Goal: Information Seeking & Learning: Compare options

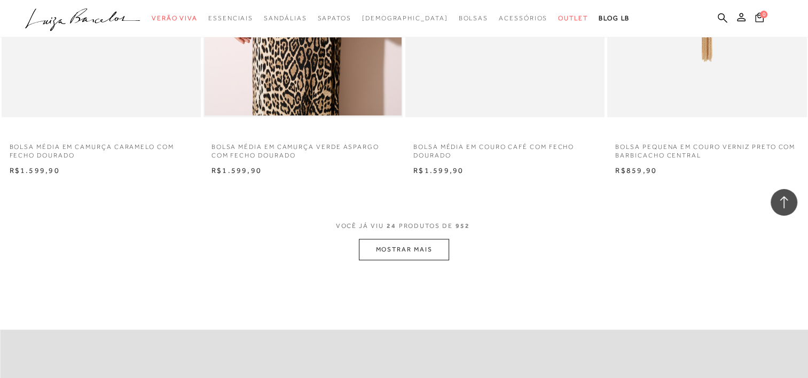
scroll to position [2103, 0]
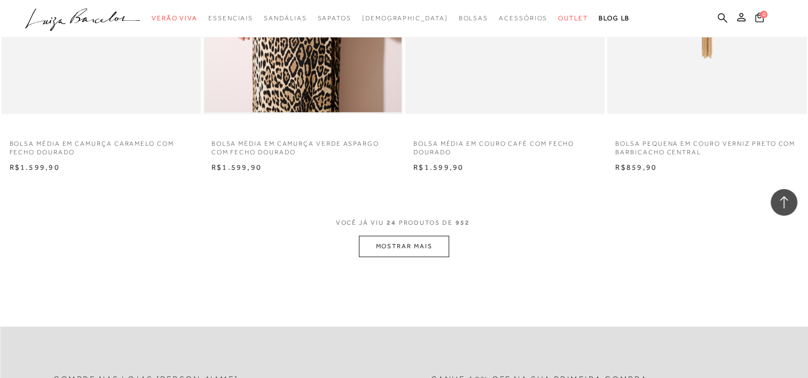
click at [425, 254] on button "MOSTRAR MAIS" at bounding box center [404, 246] width 90 height 21
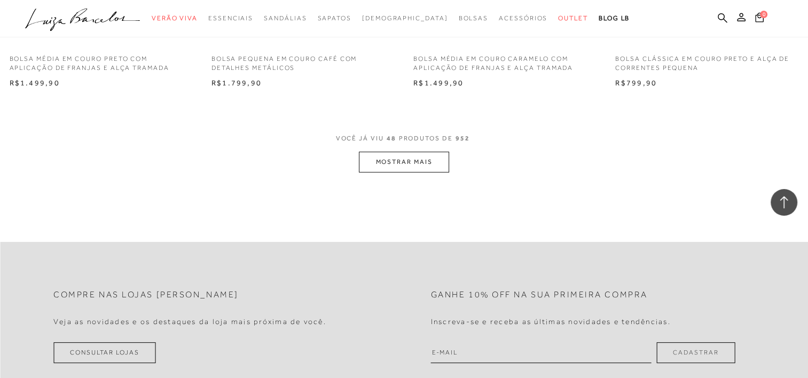
scroll to position [4406, 0]
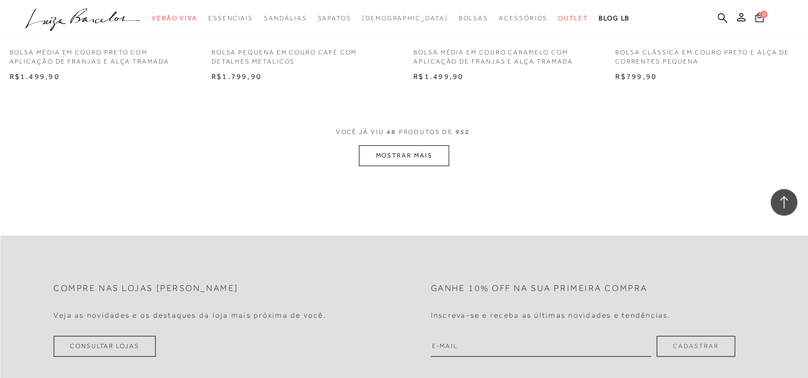
click at [431, 159] on button "MOSTRAR MAIS" at bounding box center [404, 155] width 90 height 21
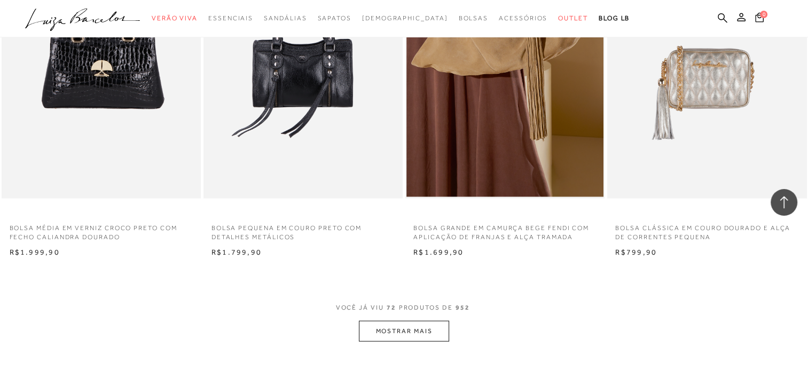
scroll to position [6468, 0]
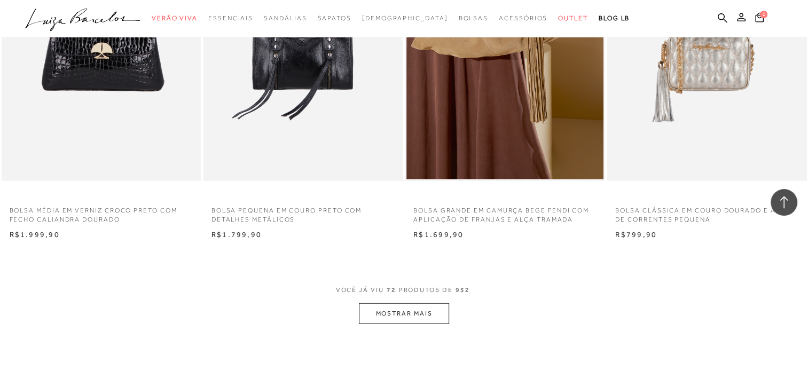
click at [423, 318] on button "MOSTRAR MAIS" at bounding box center [404, 313] width 90 height 21
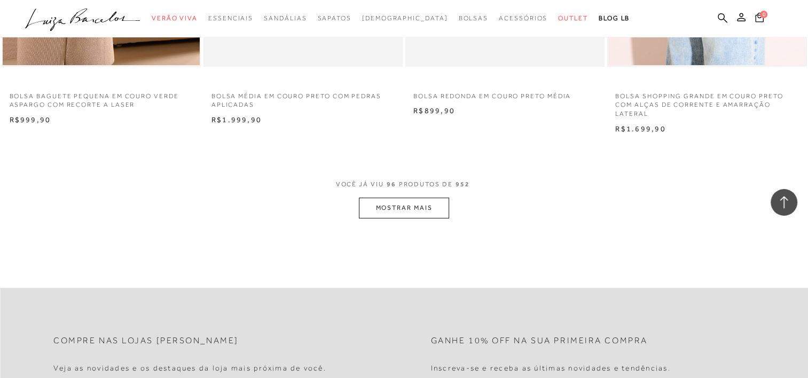
scroll to position [8806, 0]
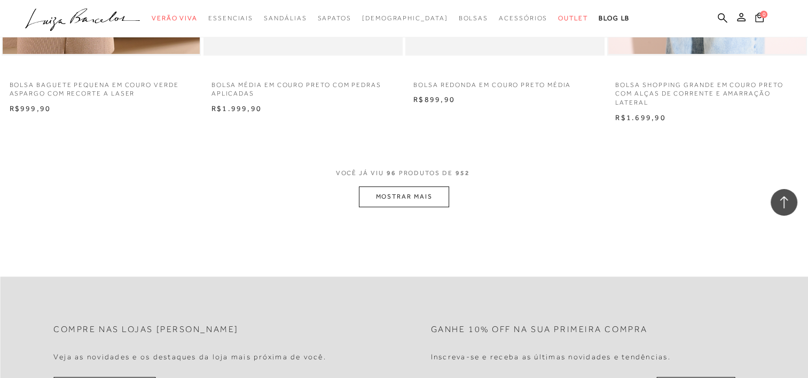
click at [405, 191] on button "MOSTRAR MAIS" at bounding box center [404, 196] width 90 height 21
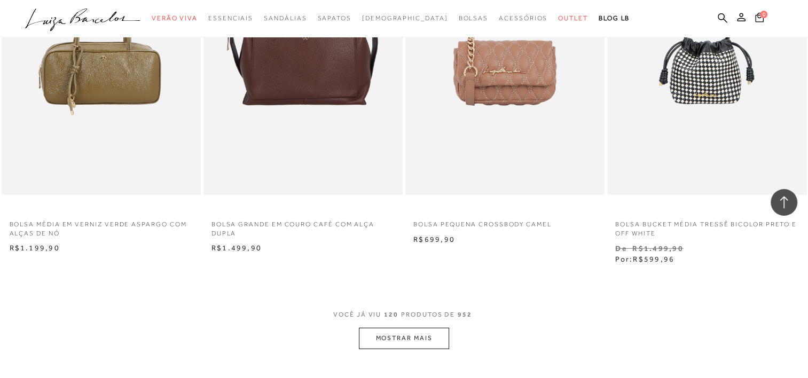
scroll to position [10901, 0]
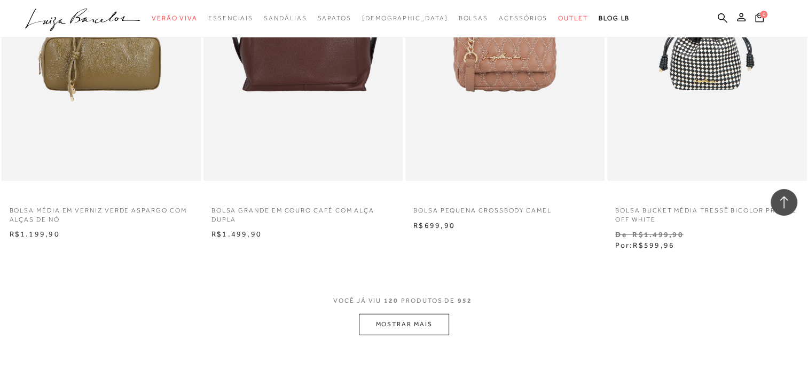
click at [409, 319] on button "MOSTRAR MAIS" at bounding box center [404, 324] width 90 height 21
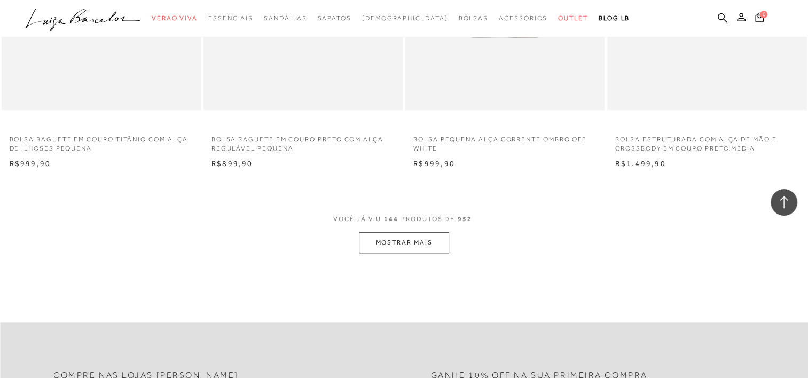
scroll to position [13245, 0]
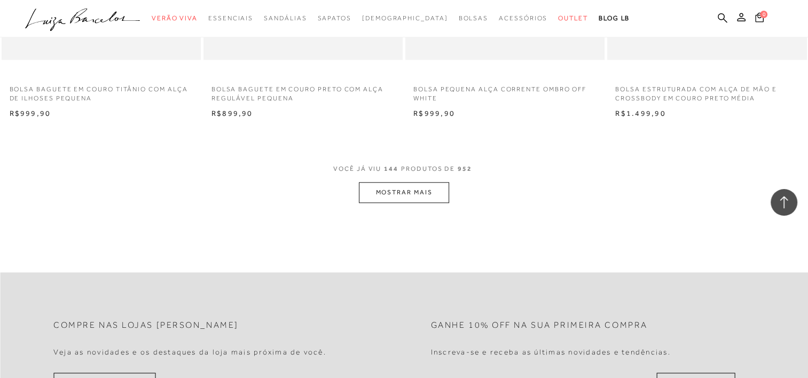
click at [406, 184] on button "MOSTRAR MAIS" at bounding box center [404, 192] width 90 height 21
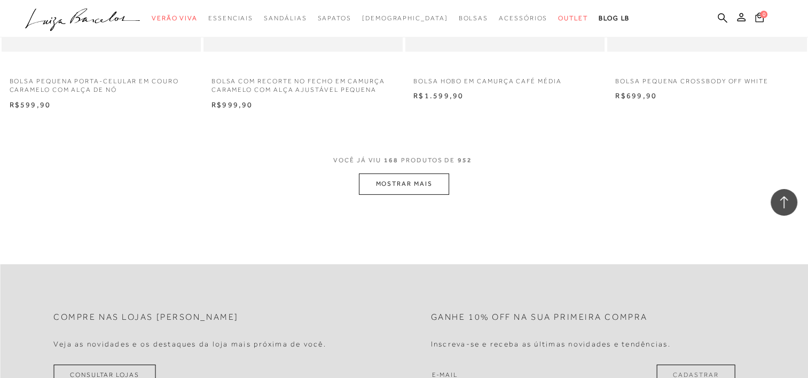
click at [397, 181] on button "MOSTRAR MAIS" at bounding box center [404, 184] width 90 height 21
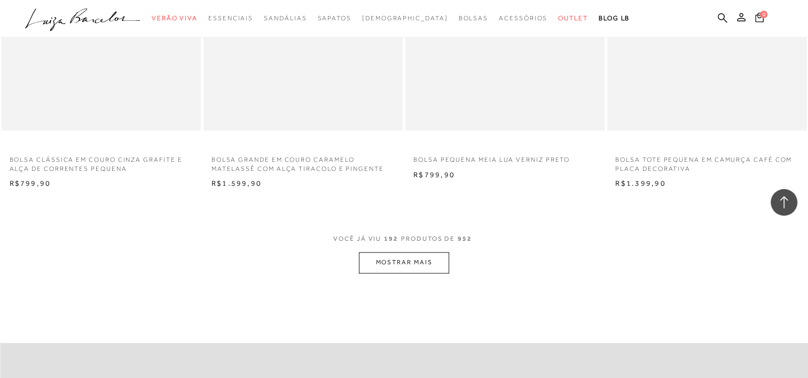
scroll to position [17693, 0]
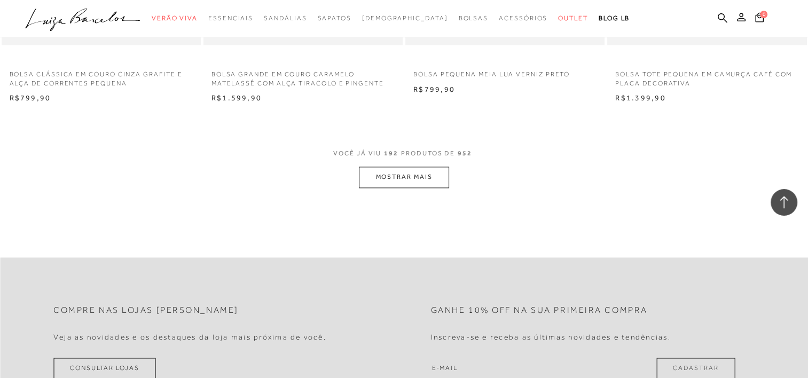
click at [390, 169] on button "MOSTRAR MAIS" at bounding box center [404, 177] width 90 height 21
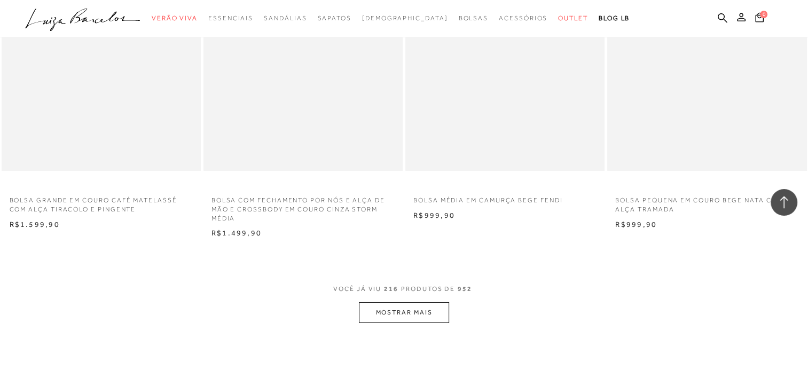
scroll to position [19800, 0]
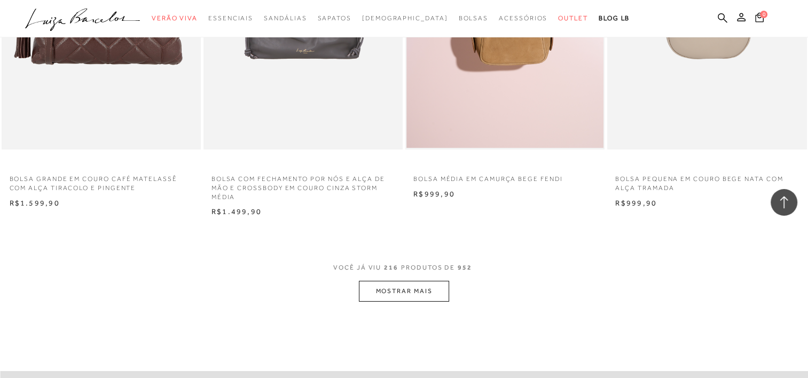
click at [423, 288] on button "MOSTRAR MAIS" at bounding box center [404, 291] width 90 height 21
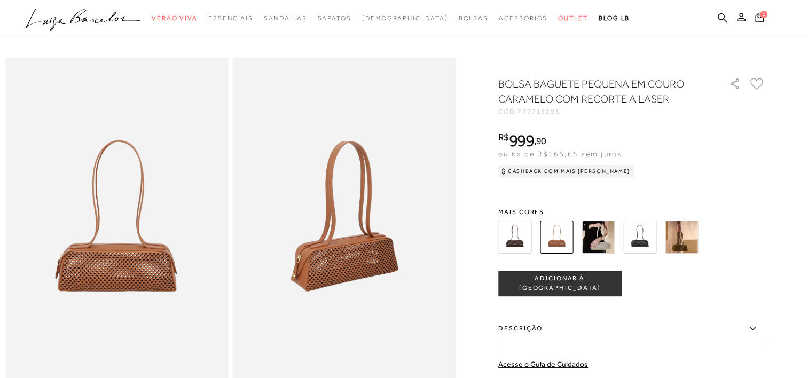
scroll to position [14, 0]
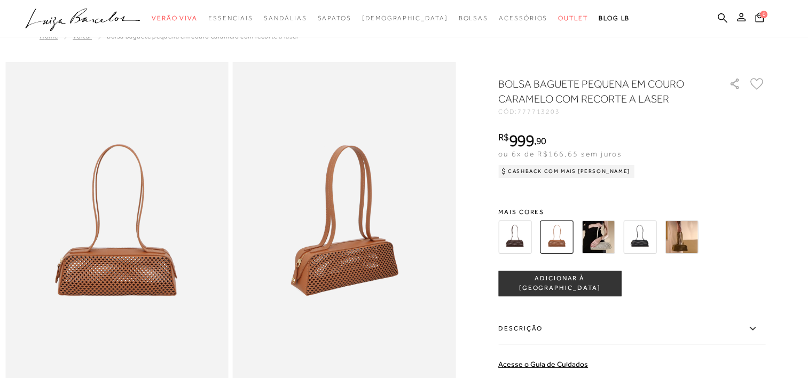
click at [683, 235] on img at bounding box center [681, 237] width 33 height 33
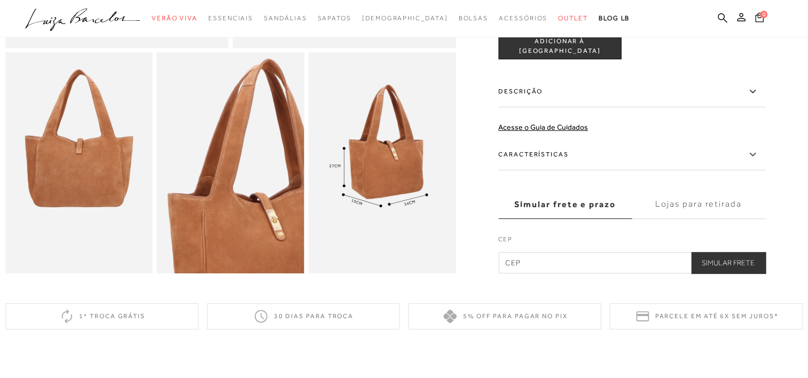
scroll to position [366, 0]
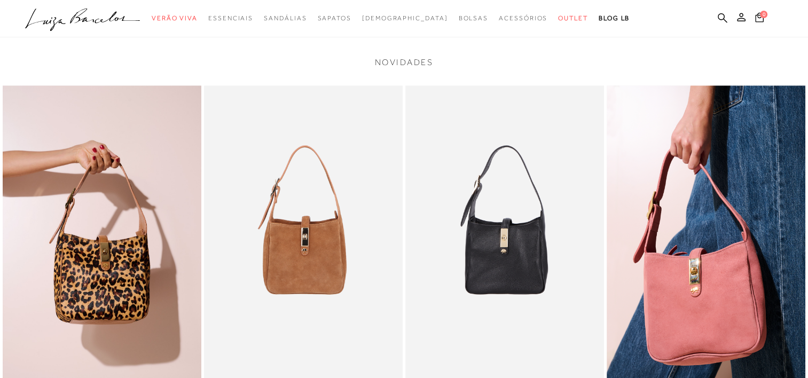
scroll to position [846, 0]
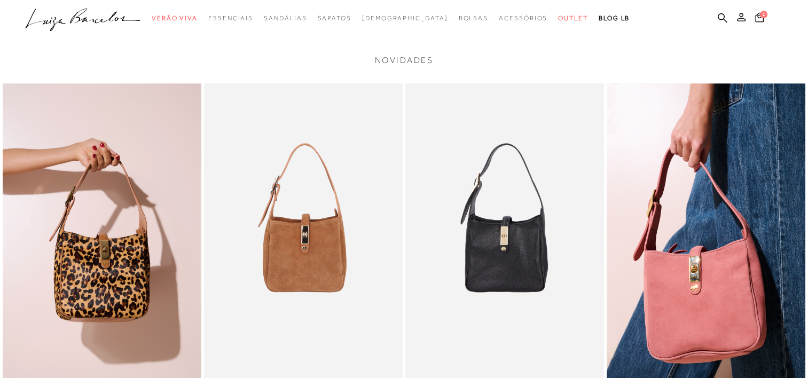
click at [325, 270] on img at bounding box center [303, 232] width 199 height 298
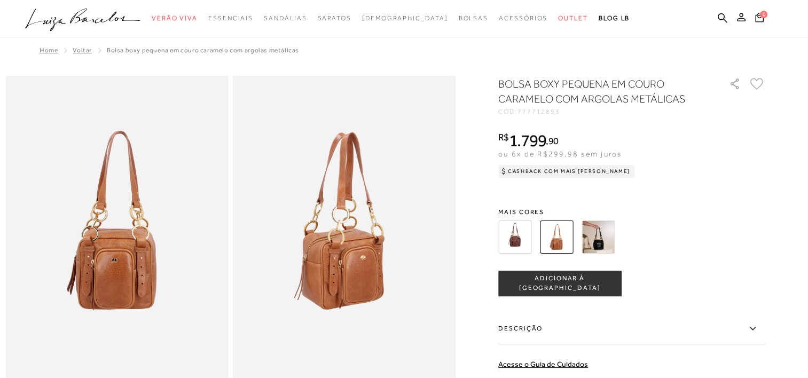
click at [520, 235] on img at bounding box center [514, 237] width 33 height 33
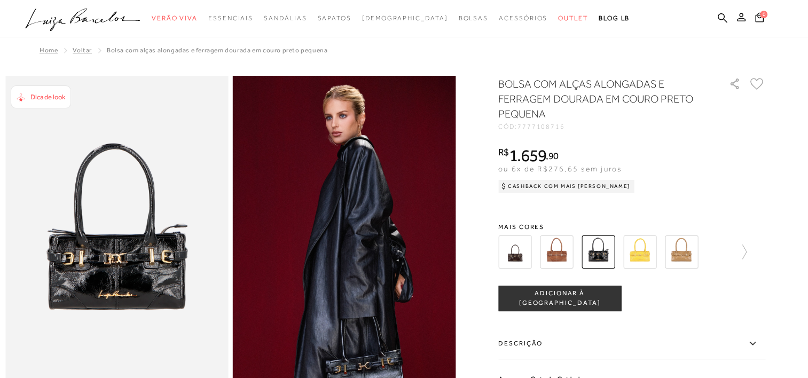
click at [685, 254] on img at bounding box center [681, 252] width 33 height 33
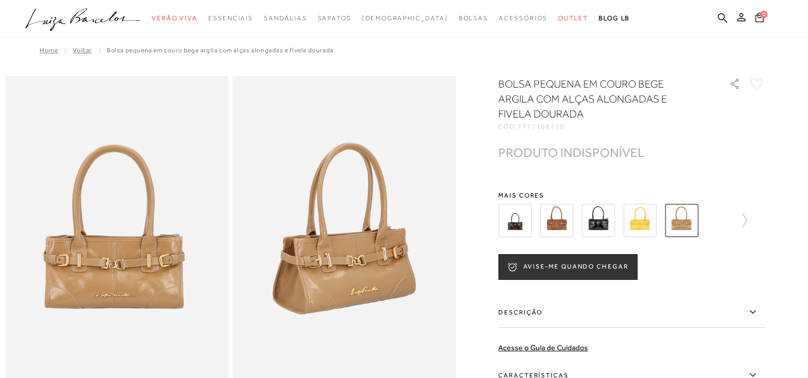
click at [651, 220] on img at bounding box center [639, 220] width 33 height 33
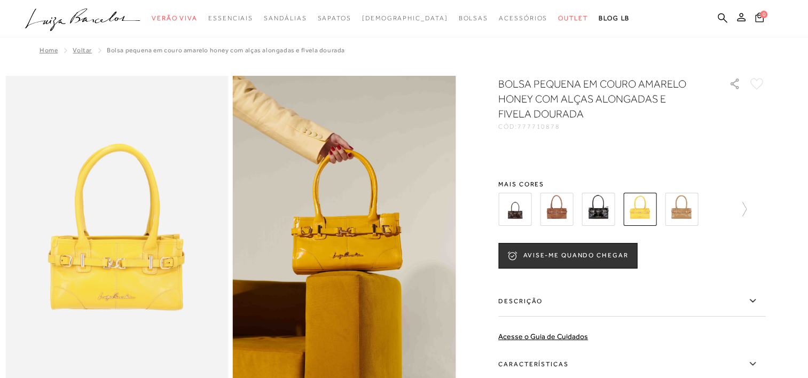
click at [605, 217] on img at bounding box center [598, 209] width 33 height 33
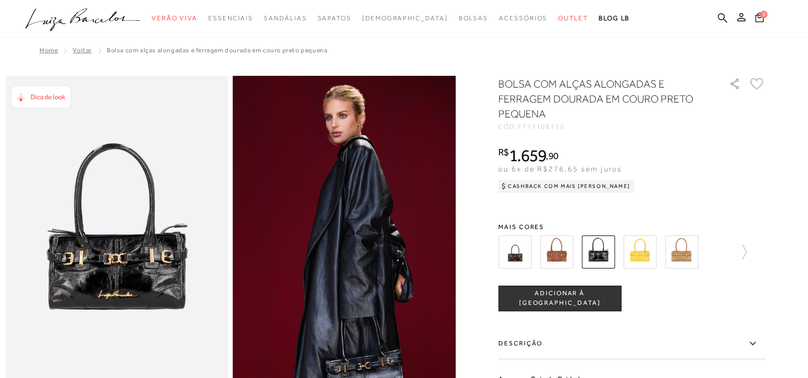
click at [523, 265] on img at bounding box center [514, 252] width 33 height 33
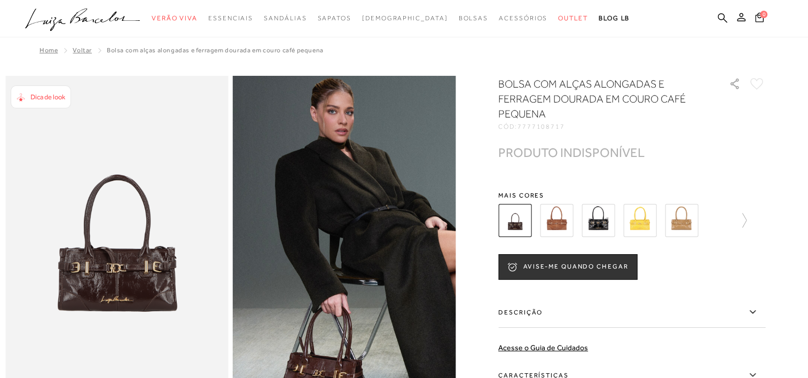
click at [567, 214] on img at bounding box center [556, 220] width 33 height 33
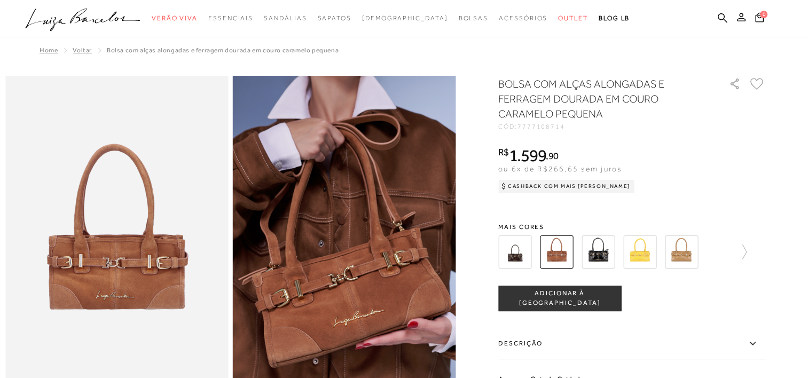
click at [526, 259] on img at bounding box center [514, 252] width 33 height 33
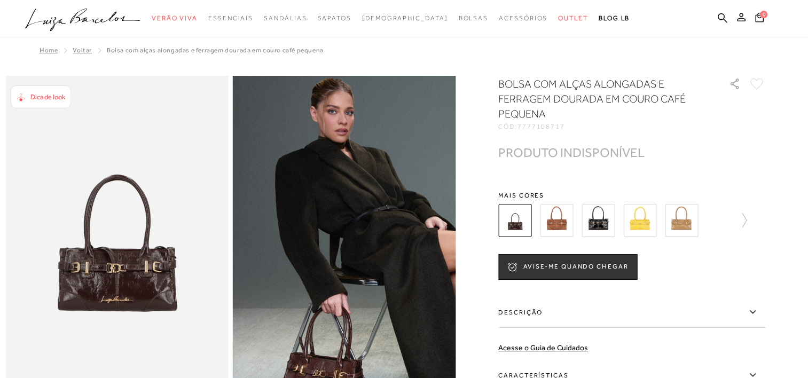
click at [598, 224] on img at bounding box center [598, 220] width 33 height 33
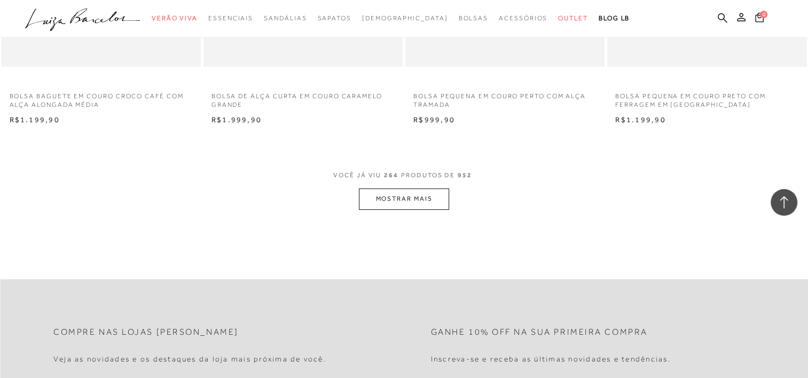
scroll to position [24348, 0]
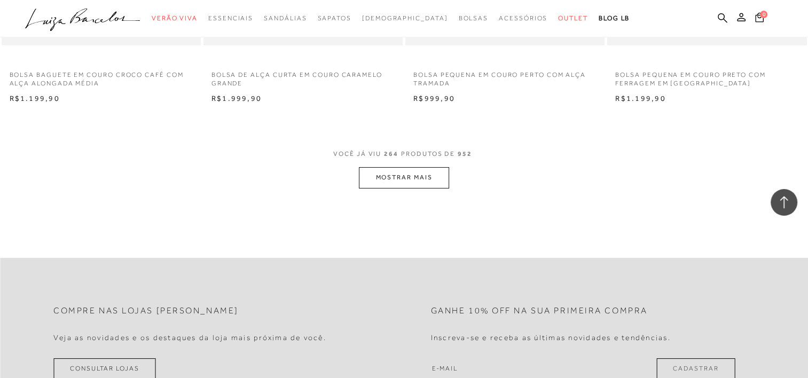
click at [382, 175] on button "MOSTRAR MAIS" at bounding box center [404, 177] width 90 height 21
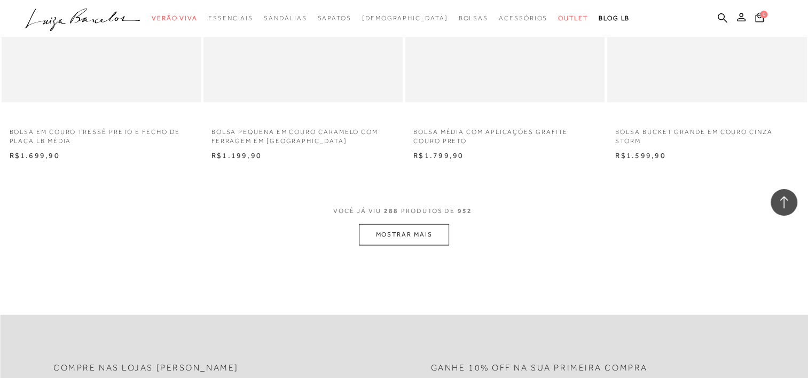
scroll to position [26518, 0]
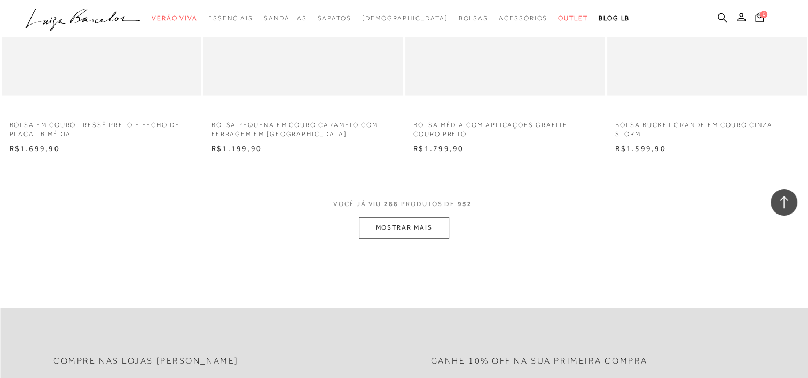
click at [421, 234] on button "MOSTRAR MAIS" at bounding box center [404, 227] width 90 height 21
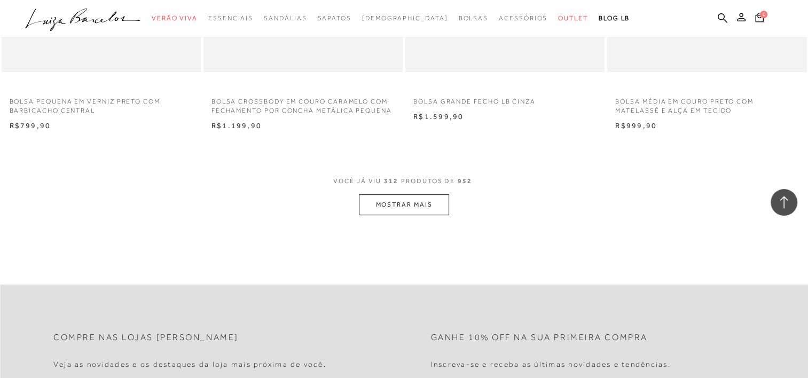
click at [424, 197] on button "MOSTRAR MAIS" at bounding box center [404, 204] width 90 height 21
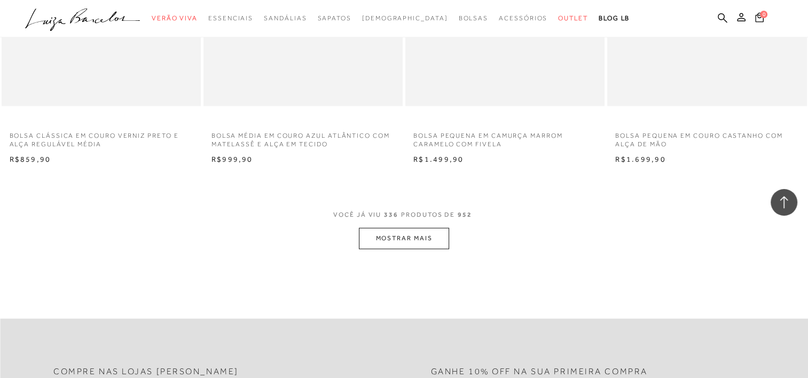
scroll to position [30974, 0]
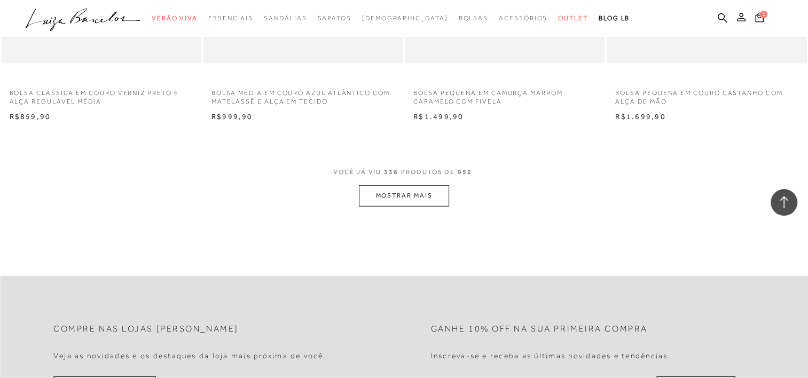
click at [386, 197] on button "MOSTRAR MAIS" at bounding box center [404, 195] width 90 height 21
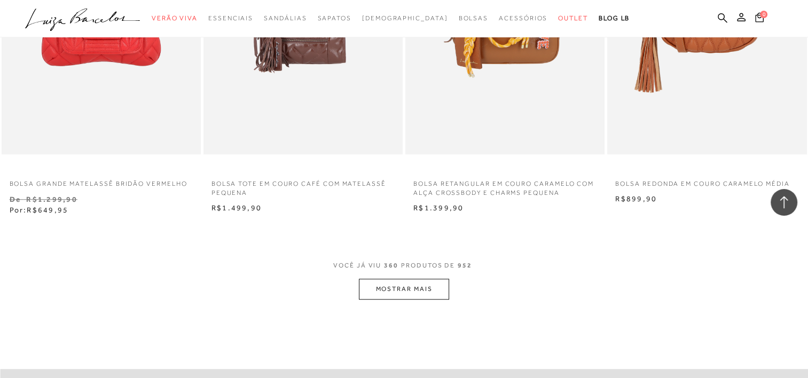
scroll to position [33173, 0]
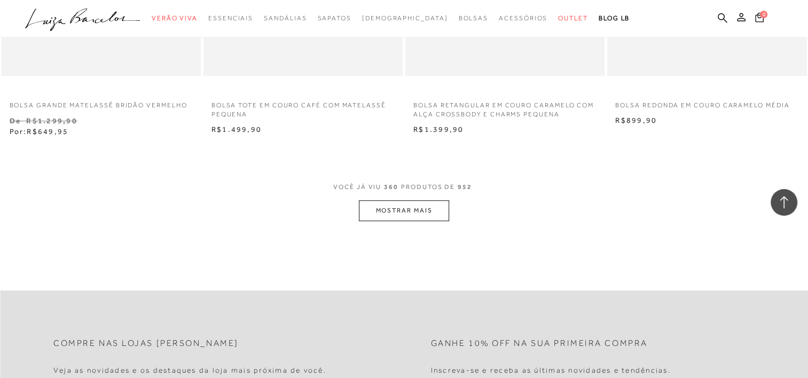
click at [419, 211] on button "MOSTRAR MAIS" at bounding box center [404, 210] width 90 height 21
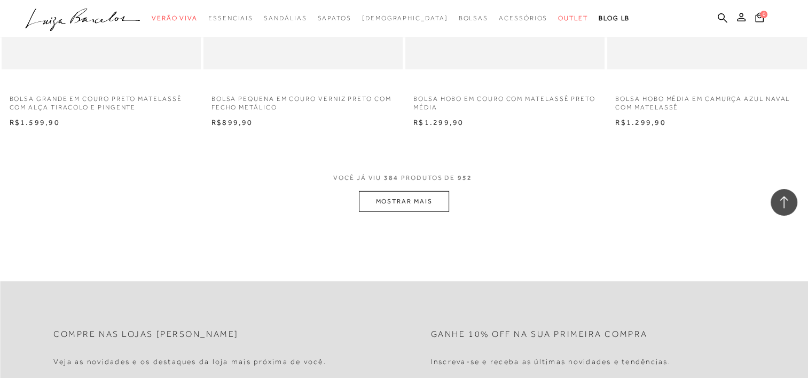
scroll to position [35415, 0]
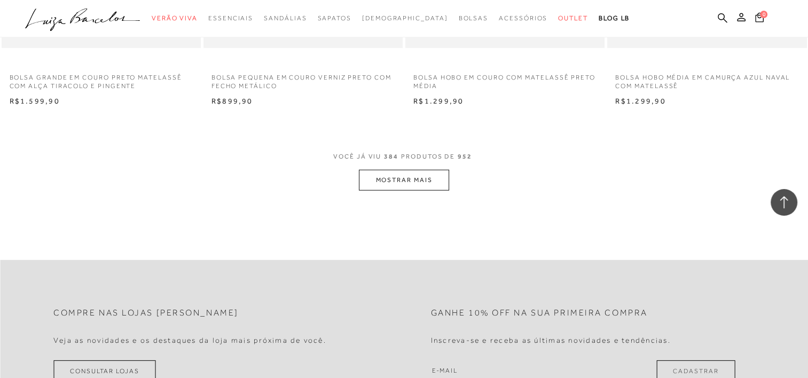
click at [434, 177] on button "MOSTRAR MAIS" at bounding box center [404, 180] width 90 height 21
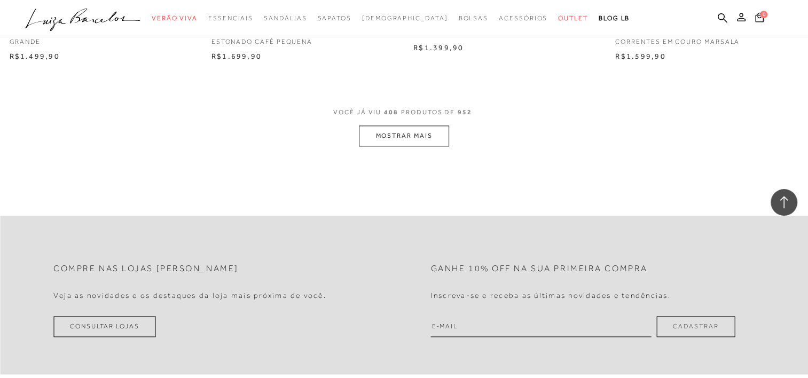
scroll to position [37686, 0]
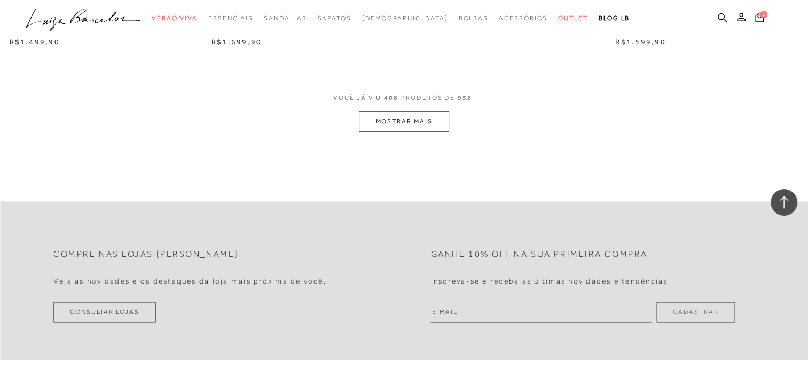
click at [406, 119] on button "MOSTRAR MAIS" at bounding box center [404, 121] width 90 height 21
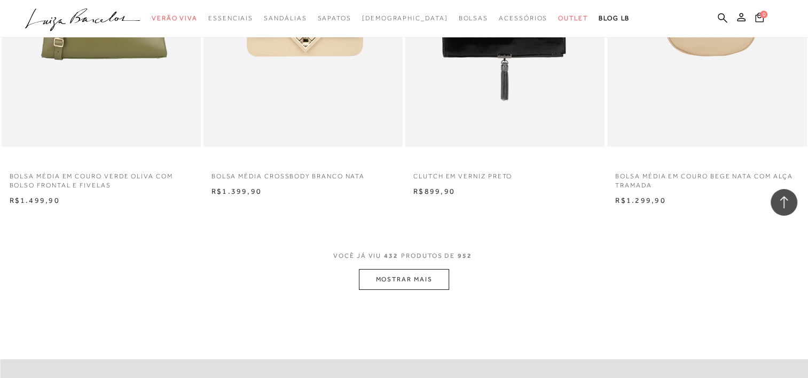
scroll to position [39801, 0]
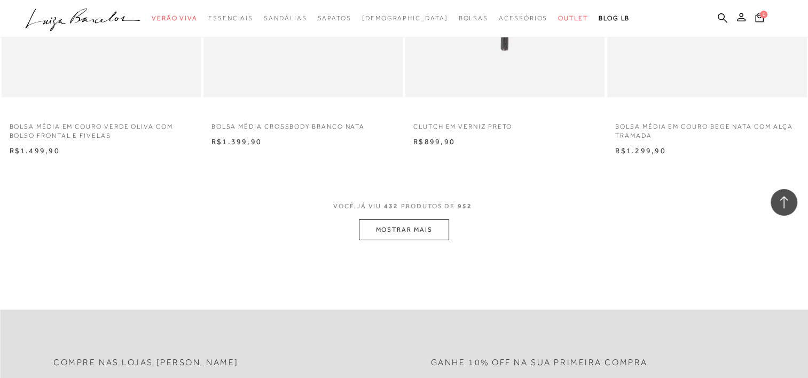
click at [432, 225] on button "MOSTRAR MAIS" at bounding box center [404, 230] width 90 height 21
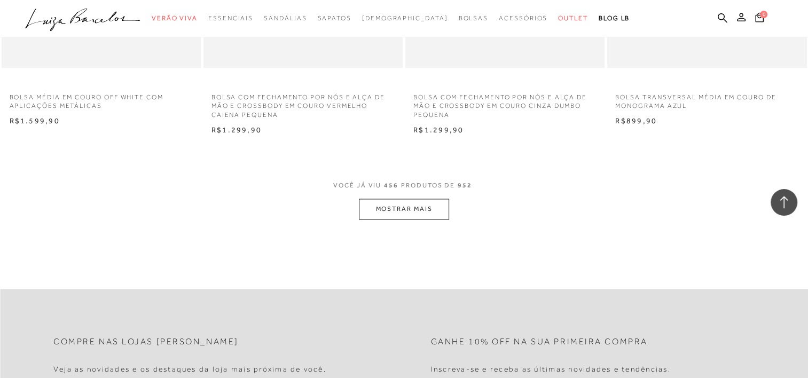
scroll to position [42085, 0]
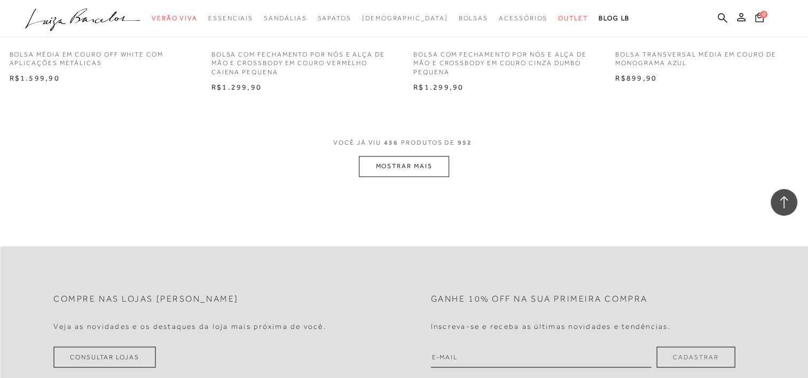
click at [411, 158] on button "MOSTRAR MAIS" at bounding box center [404, 166] width 90 height 21
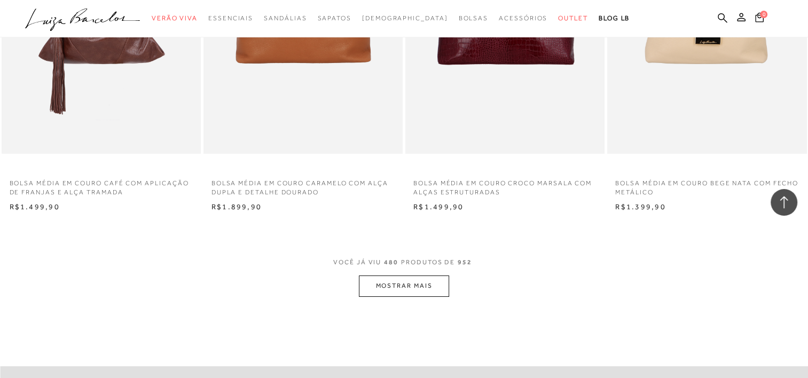
scroll to position [44213, 0]
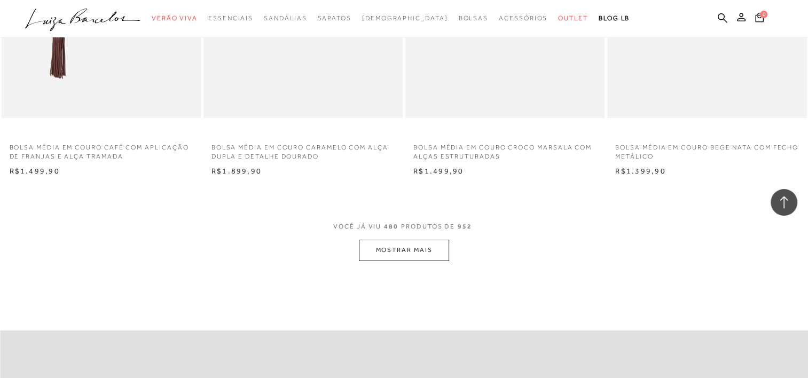
click at [421, 244] on button "MOSTRAR MAIS" at bounding box center [404, 250] width 90 height 21
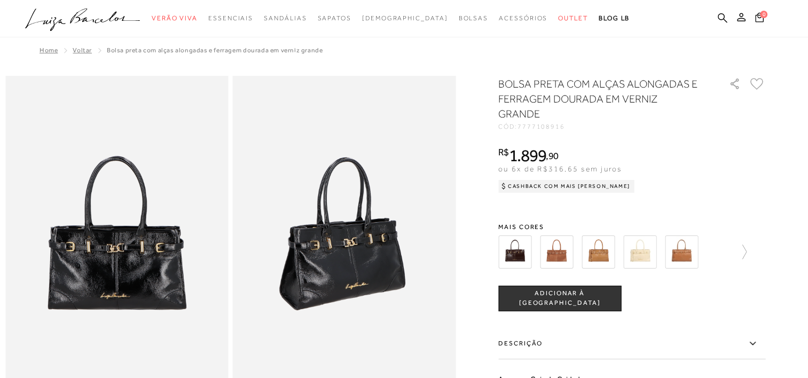
click at [559, 250] on img at bounding box center [556, 252] width 33 height 33
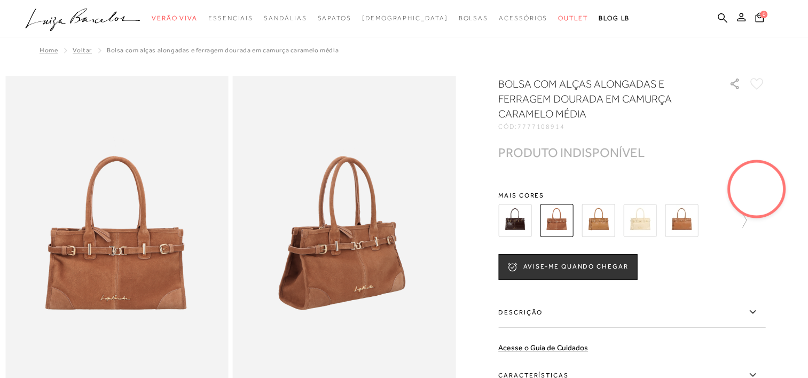
click at [641, 53] on div "Home Voltar BOLSA COM ALÇAS ALONGADAS E FERRAGEM DOURADA EM CAMURÇA CARAMELO MÉ…" at bounding box center [404, 51] width 798 height 28
click at [639, 227] on img at bounding box center [639, 220] width 33 height 33
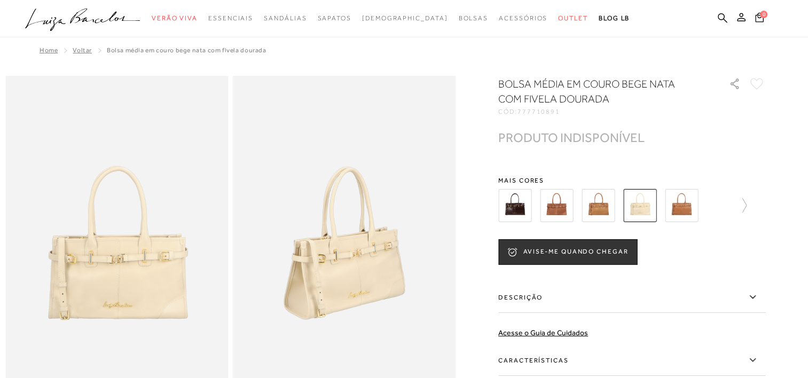
click at [610, 205] on img at bounding box center [598, 205] width 33 height 33
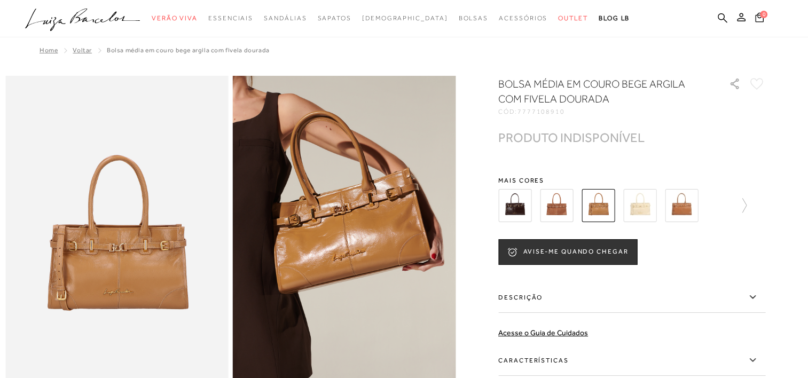
click at [684, 204] on img at bounding box center [681, 205] width 33 height 33
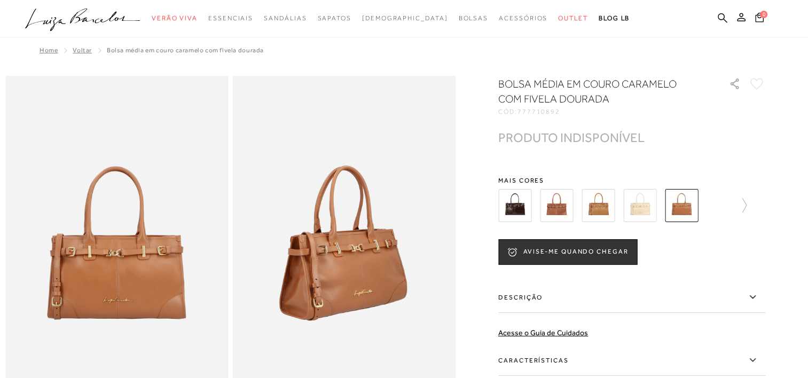
click at [511, 204] on img at bounding box center [514, 205] width 33 height 33
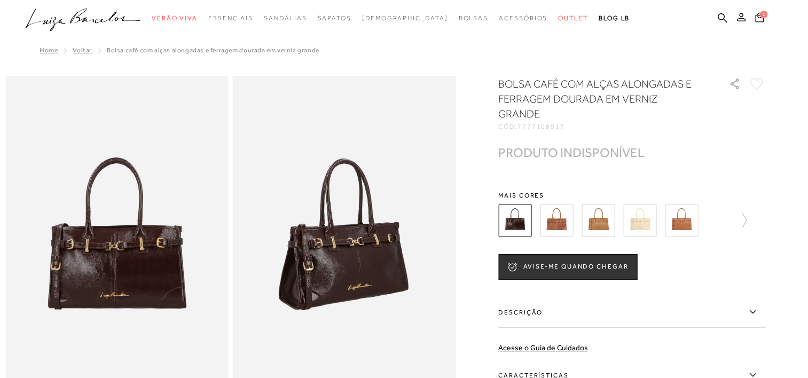
click at [559, 227] on img at bounding box center [556, 220] width 33 height 33
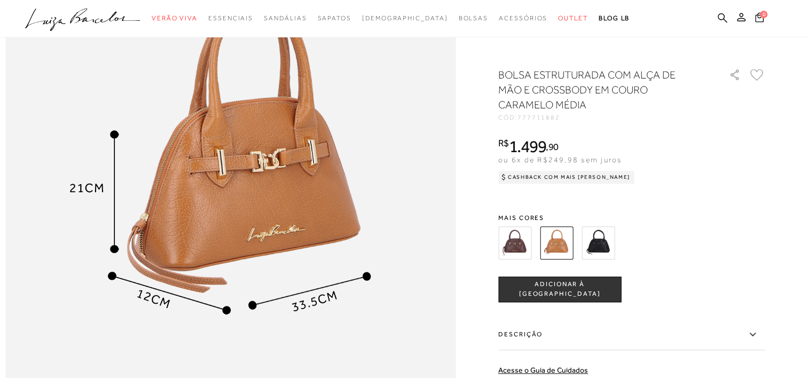
scroll to position [807, 0]
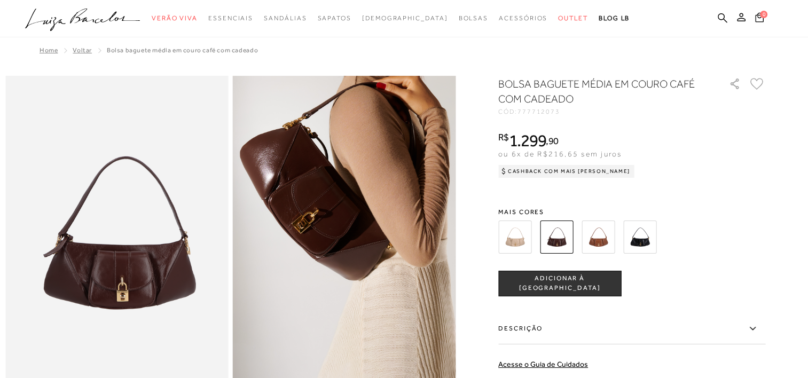
click at [527, 233] on img at bounding box center [514, 237] width 33 height 33
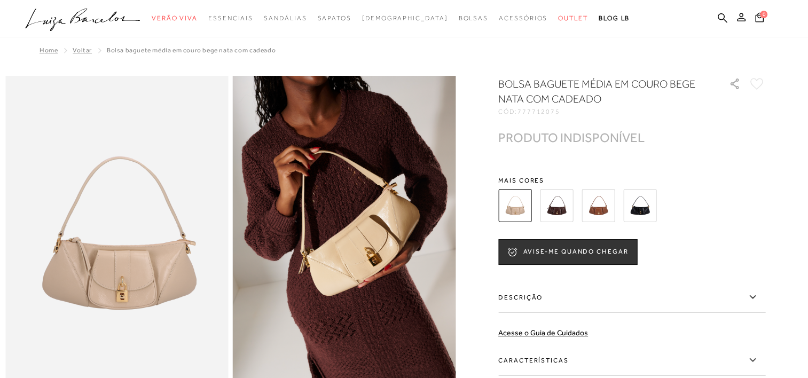
click at [564, 196] on img at bounding box center [556, 205] width 33 height 33
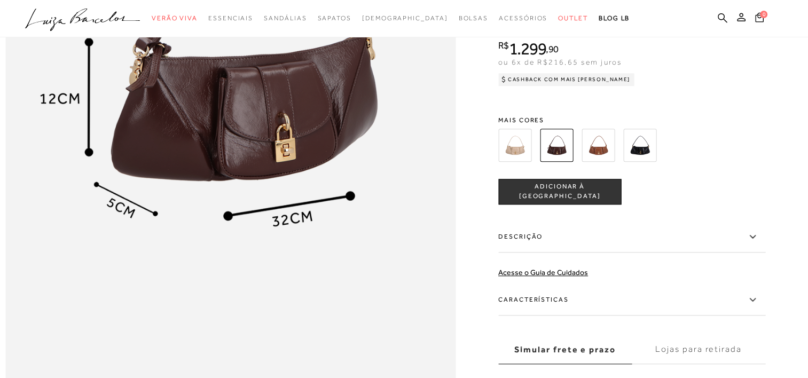
scroll to position [900, 0]
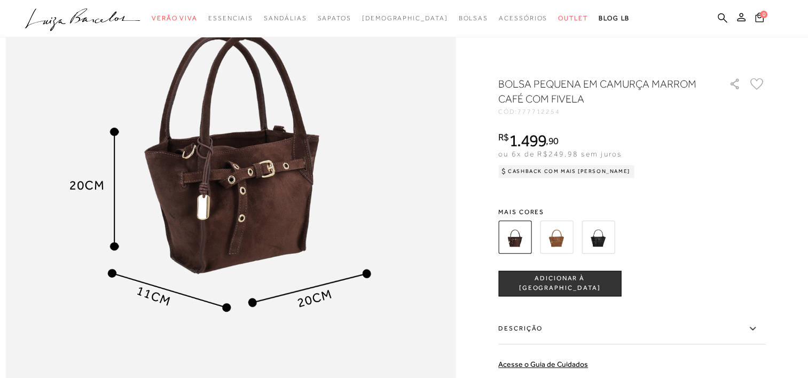
scroll to position [805, 0]
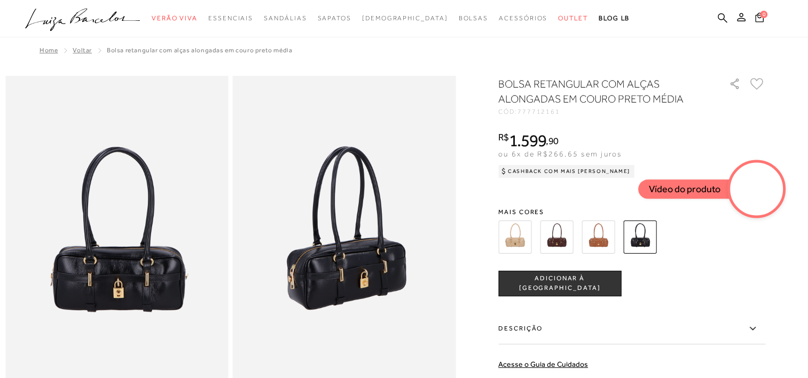
click at [611, 252] on img at bounding box center [598, 237] width 33 height 33
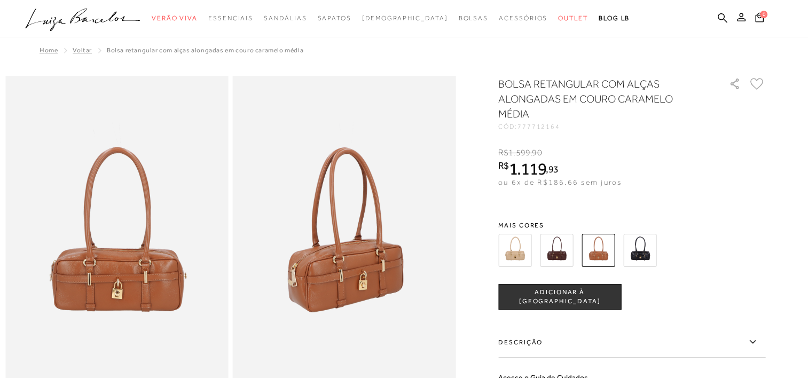
click at [565, 254] on img at bounding box center [556, 250] width 33 height 33
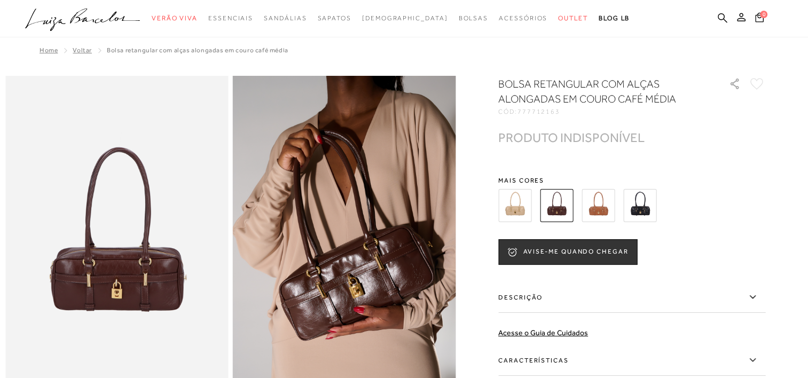
click at [517, 208] on img at bounding box center [514, 205] width 33 height 33
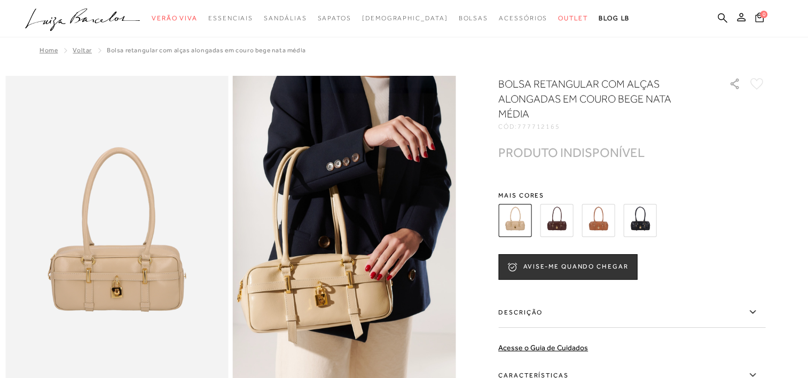
click at [598, 216] on img at bounding box center [598, 220] width 33 height 33
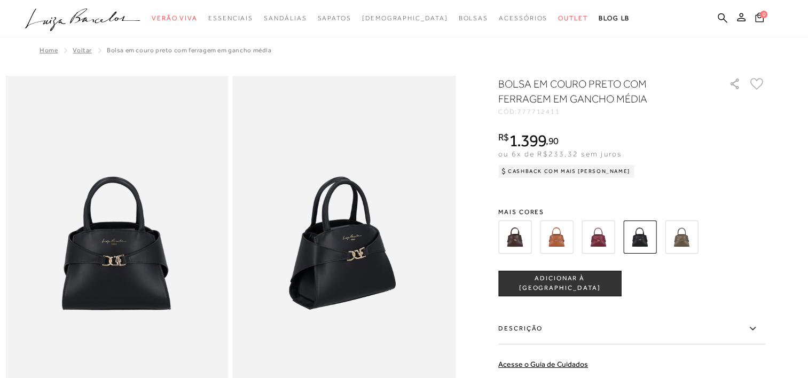
click at [686, 238] on img at bounding box center [681, 237] width 33 height 33
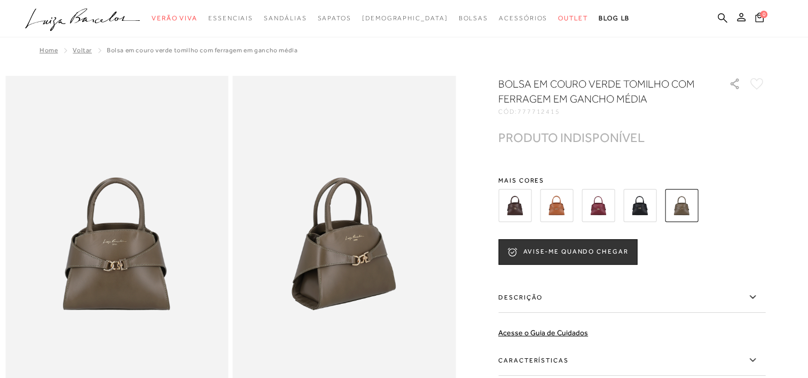
click at [511, 214] on img at bounding box center [514, 205] width 33 height 33
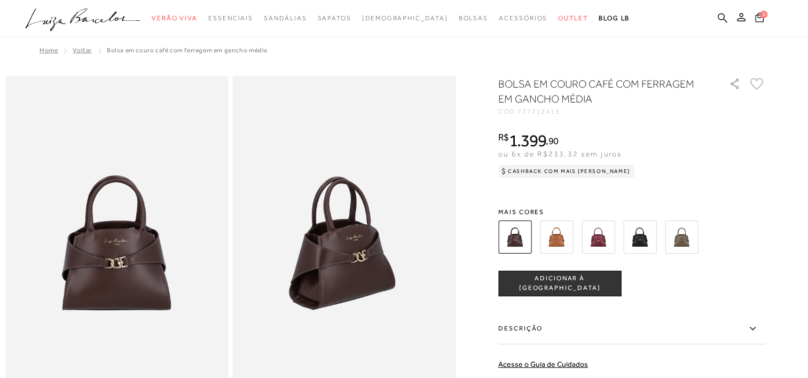
click at [600, 247] on img at bounding box center [598, 237] width 33 height 33
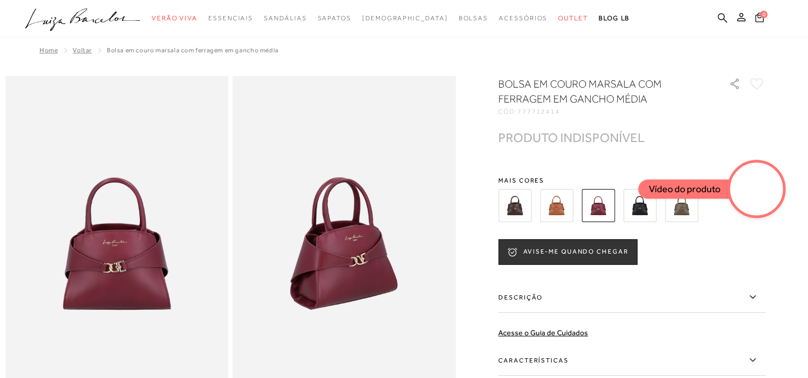
click at [736, 192] on video at bounding box center [757, 189] width 50 height 50
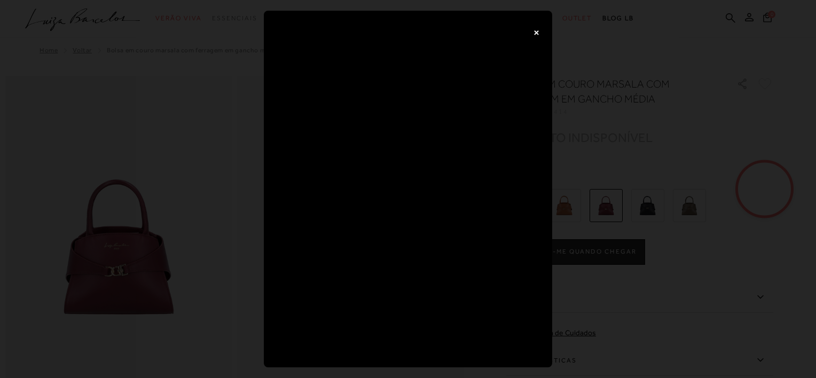
click at [536, 29] on button "×" at bounding box center [536, 31] width 21 height 21
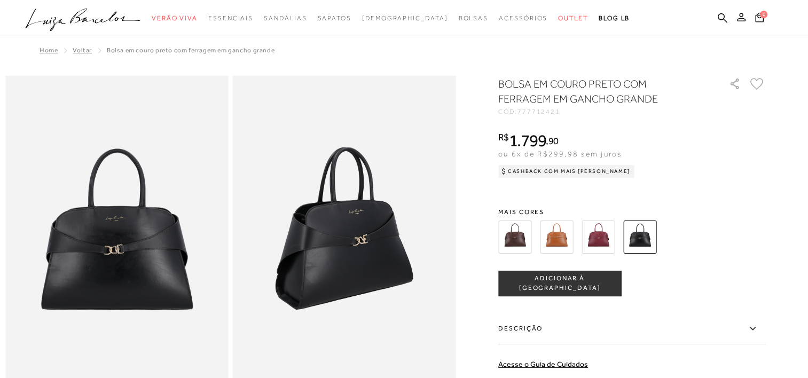
click at [517, 238] on img at bounding box center [514, 237] width 33 height 33
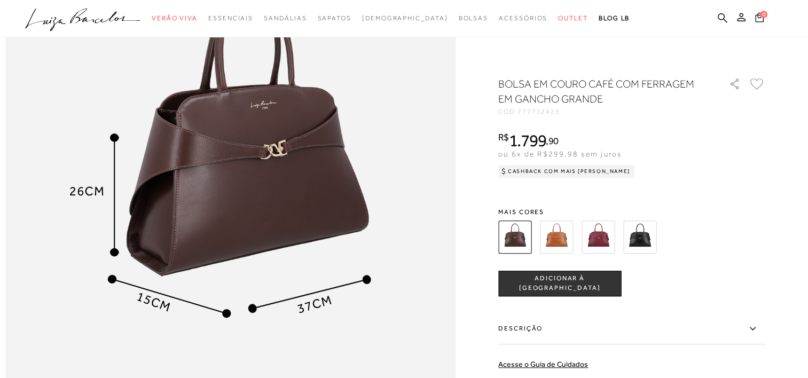
scroll to position [787, 0]
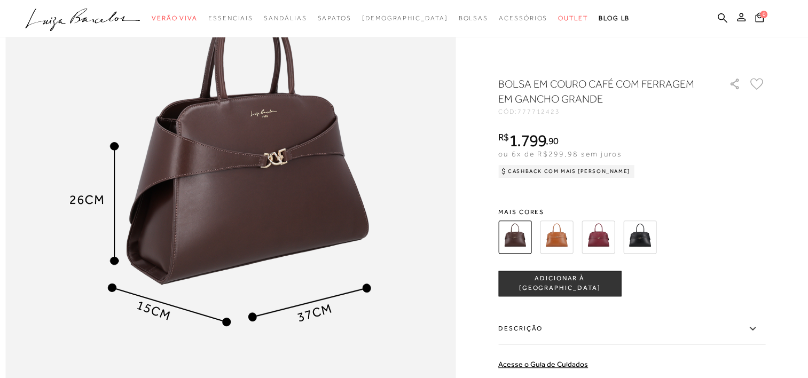
click at [598, 235] on img at bounding box center [598, 237] width 33 height 33
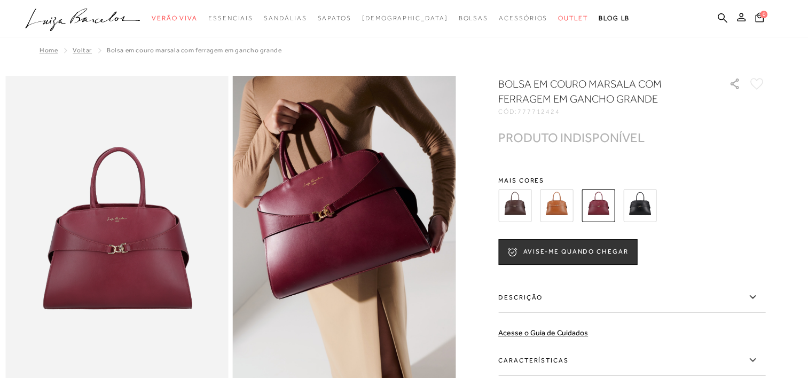
click at [638, 202] on img at bounding box center [639, 205] width 33 height 33
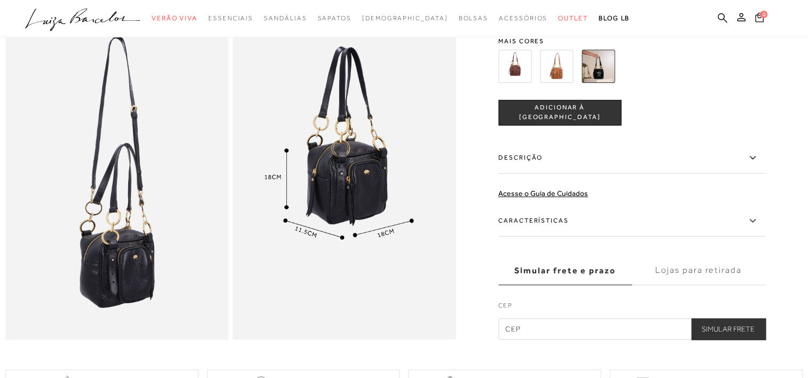
scroll to position [639, 0]
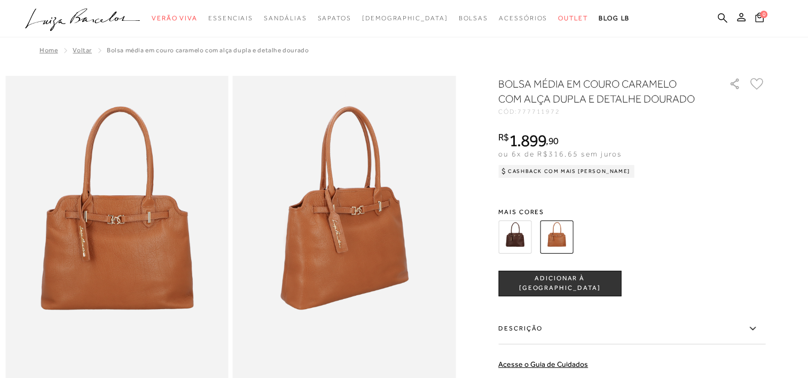
click at [516, 235] on img at bounding box center [514, 237] width 33 height 33
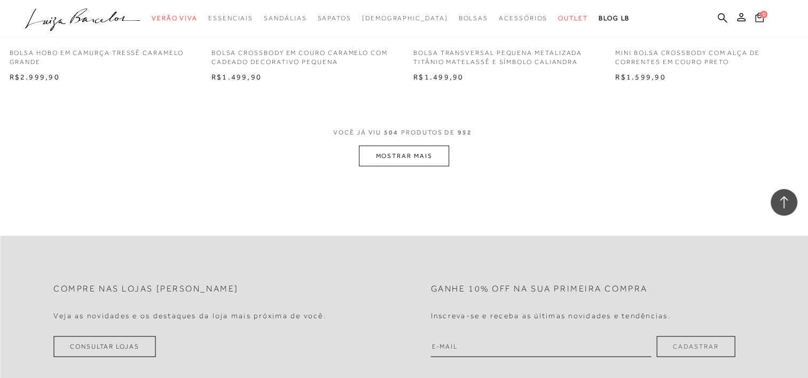
scroll to position [46533, 0]
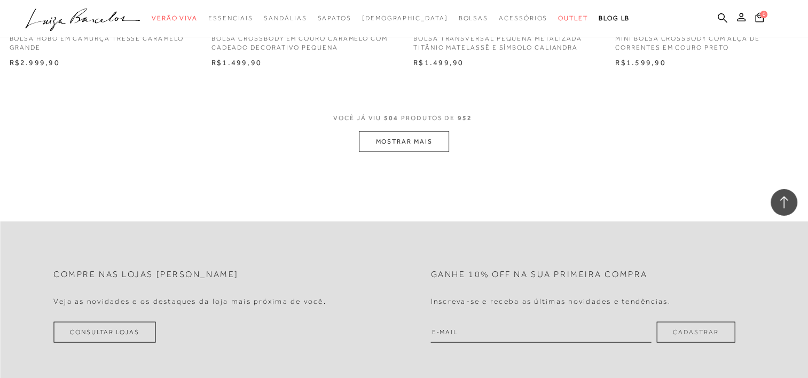
click at [424, 142] on button "MOSTRAR MAIS" at bounding box center [404, 141] width 90 height 21
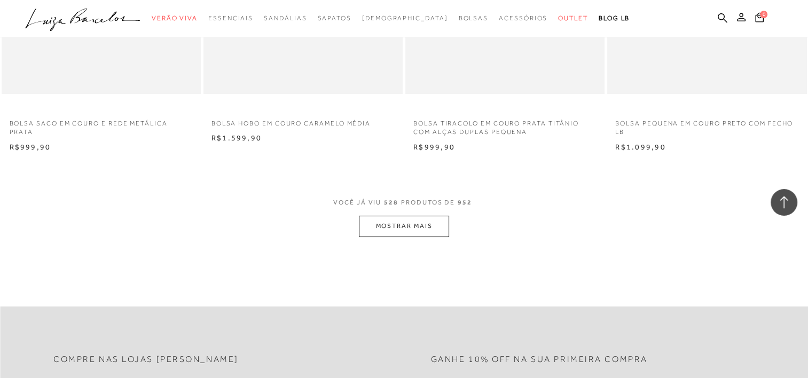
scroll to position [48668, 0]
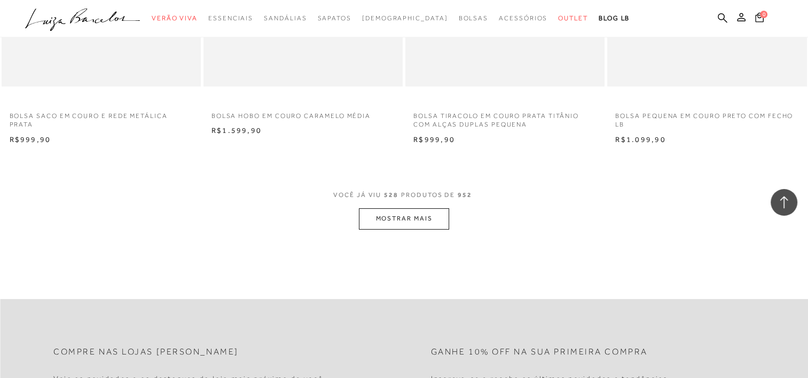
click at [404, 208] on button "MOSTRAR MAIS" at bounding box center [404, 218] width 90 height 21
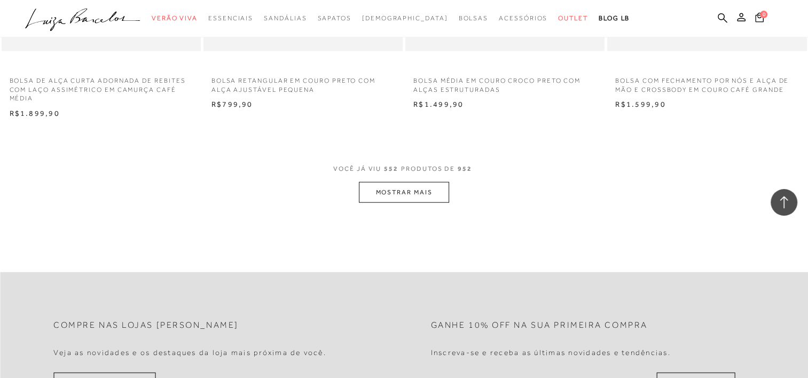
scroll to position [50931, 0]
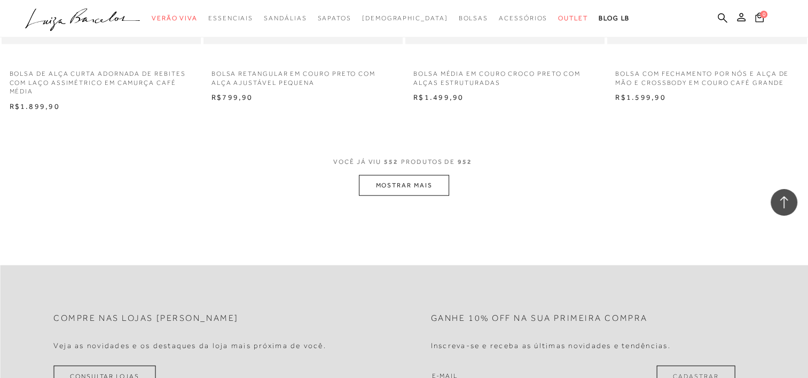
click at [400, 189] on button "MOSTRAR MAIS" at bounding box center [404, 185] width 90 height 21
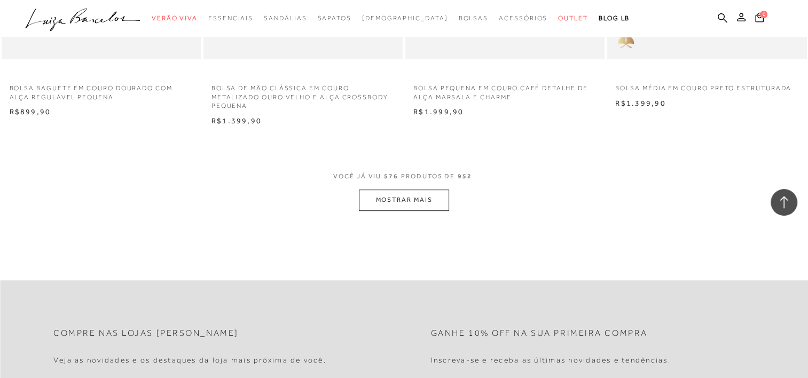
scroll to position [53151, 0]
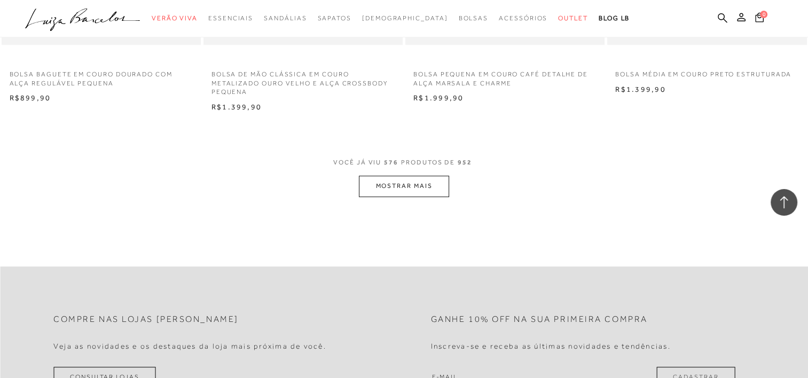
click at [416, 177] on button "MOSTRAR MAIS" at bounding box center [404, 186] width 90 height 21
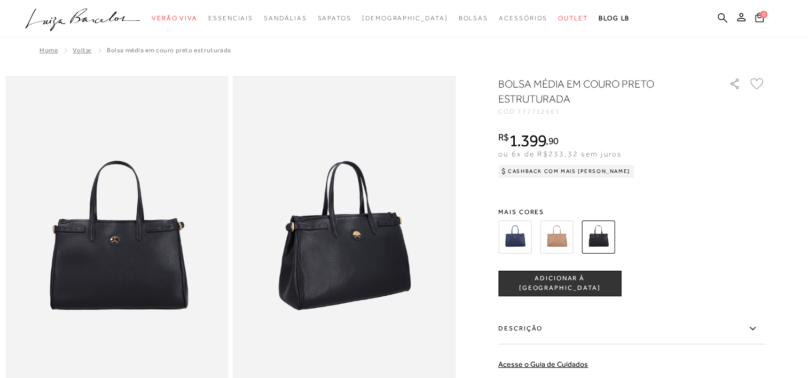
click at [528, 239] on img at bounding box center [514, 237] width 33 height 33
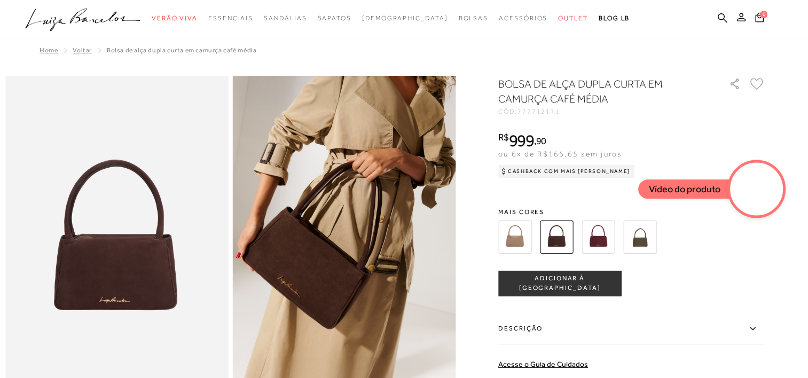
click at [760, 193] on video at bounding box center [757, 189] width 50 height 50
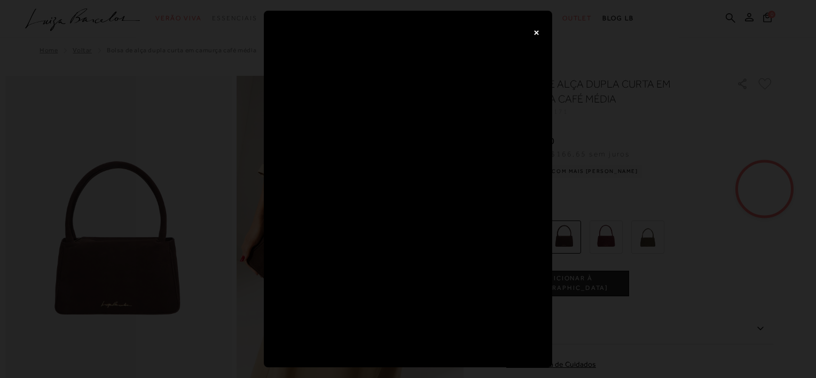
click at [538, 33] on button "×" at bounding box center [536, 31] width 21 height 21
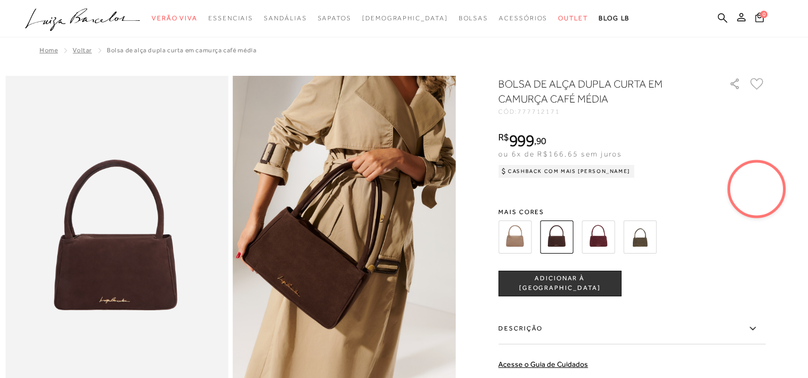
click at [510, 237] on img at bounding box center [514, 237] width 33 height 33
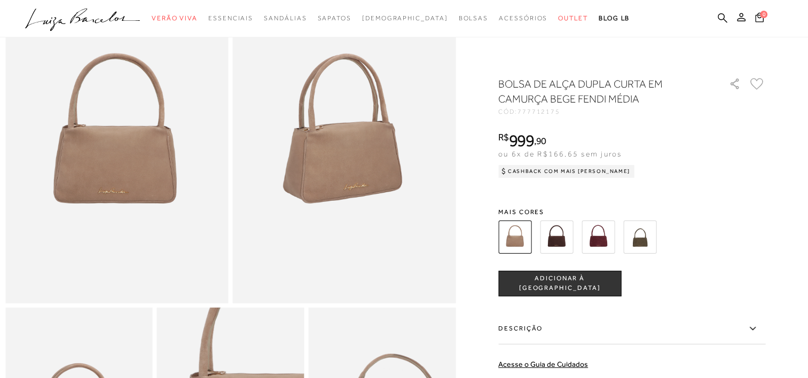
scroll to position [96, 0]
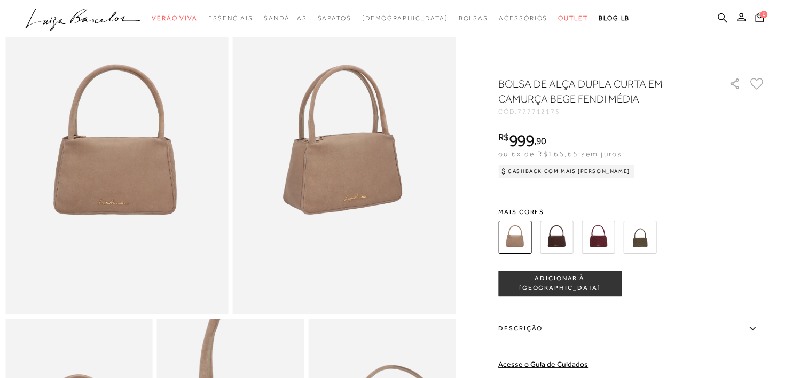
click at [601, 249] on img at bounding box center [598, 237] width 33 height 33
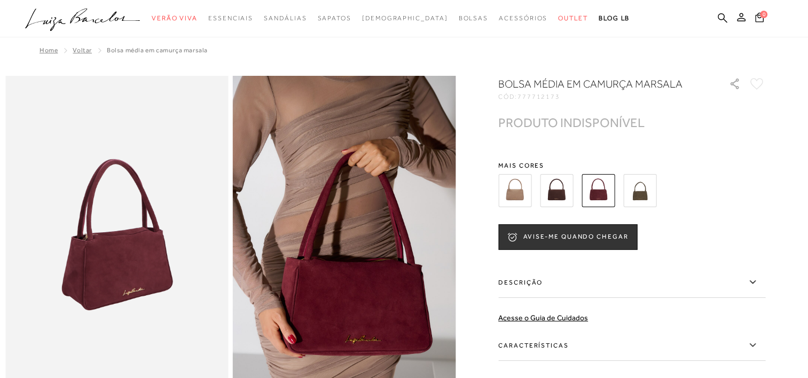
click at [639, 201] on img at bounding box center [639, 190] width 33 height 33
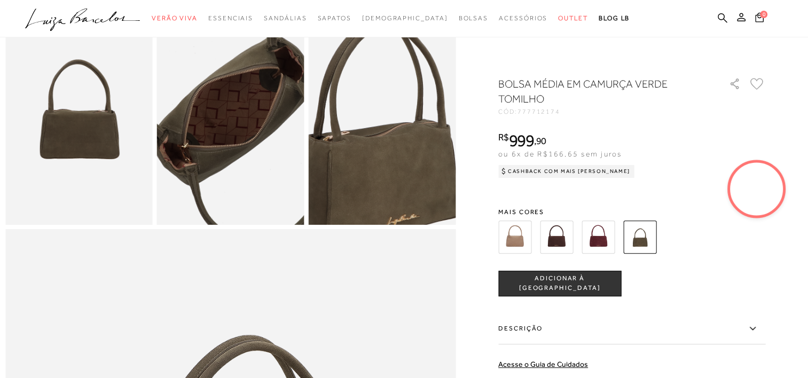
scroll to position [414, 0]
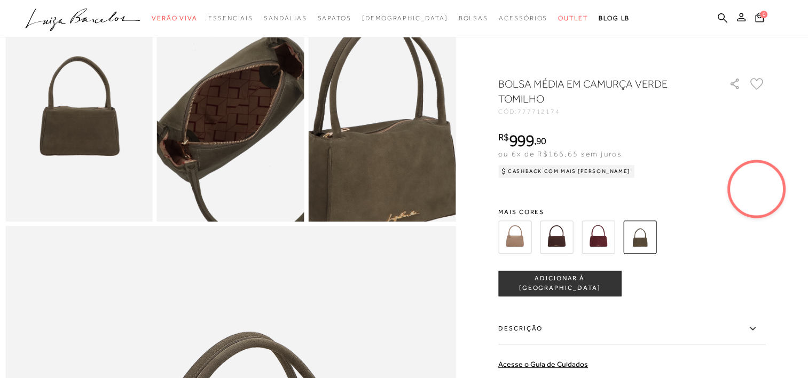
click at [556, 243] on img at bounding box center [556, 237] width 33 height 33
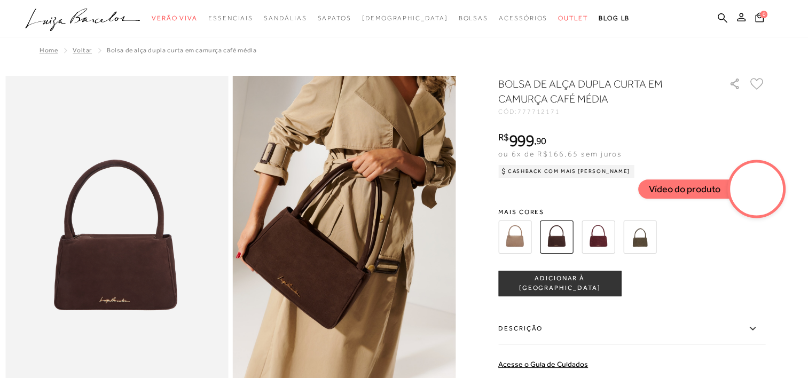
click at [666, 53] on div "Home Voltar BOLSA DE ALÇA DUPLA CURTA EM CAMURÇA CAFÉ MÉDIA" at bounding box center [404, 51] width 798 height 28
click at [762, 199] on video at bounding box center [757, 189] width 50 height 50
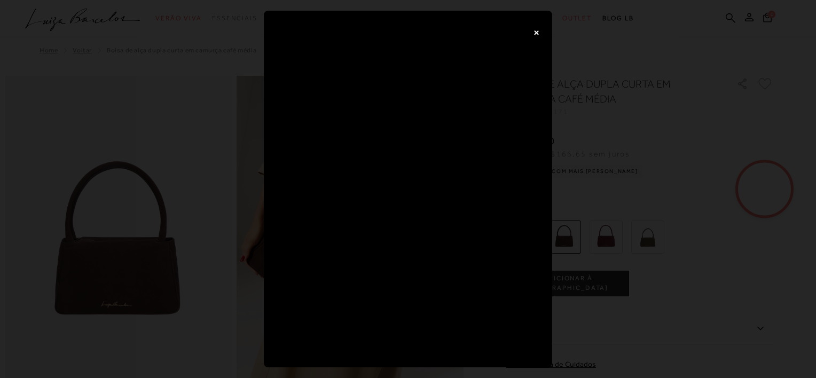
click at [538, 35] on button "×" at bounding box center [536, 31] width 21 height 21
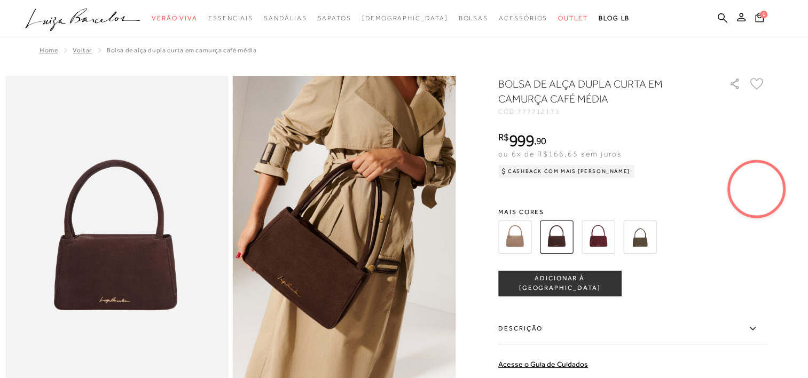
click at [515, 236] on img at bounding box center [514, 237] width 33 height 33
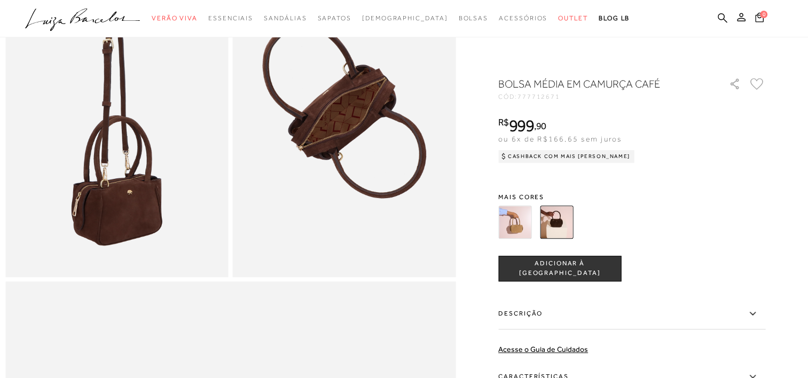
scroll to position [704, 0]
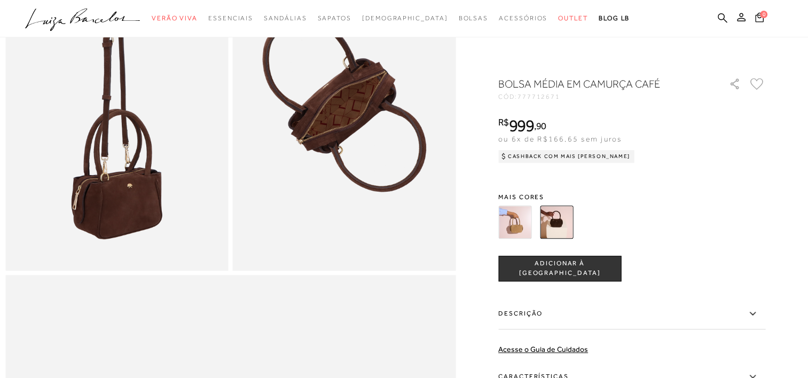
click at [516, 234] on img at bounding box center [514, 222] width 33 height 33
